Goal: Task Accomplishment & Management: Manage account settings

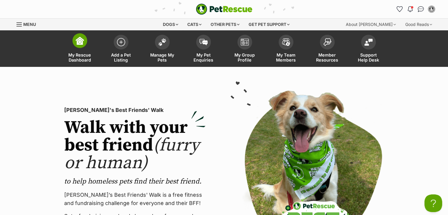
click at [81, 56] on span "My Rescue Dashboard" at bounding box center [80, 57] width 27 height 10
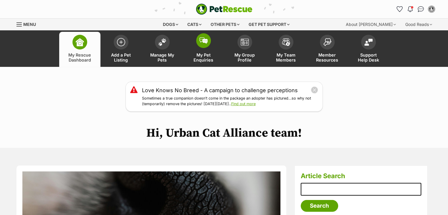
click at [204, 53] on span "My Pet Enquiries" at bounding box center [203, 57] width 27 height 10
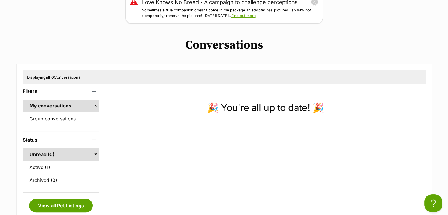
scroll to position [88, 0]
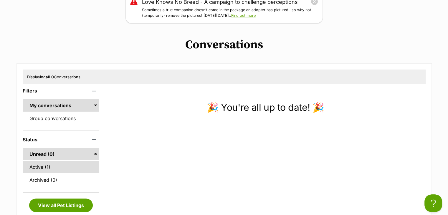
click at [34, 166] on link "Active (1)" at bounding box center [61, 167] width 77 height 12
